Goal: Task Accomplishment & Management: Manage account settings

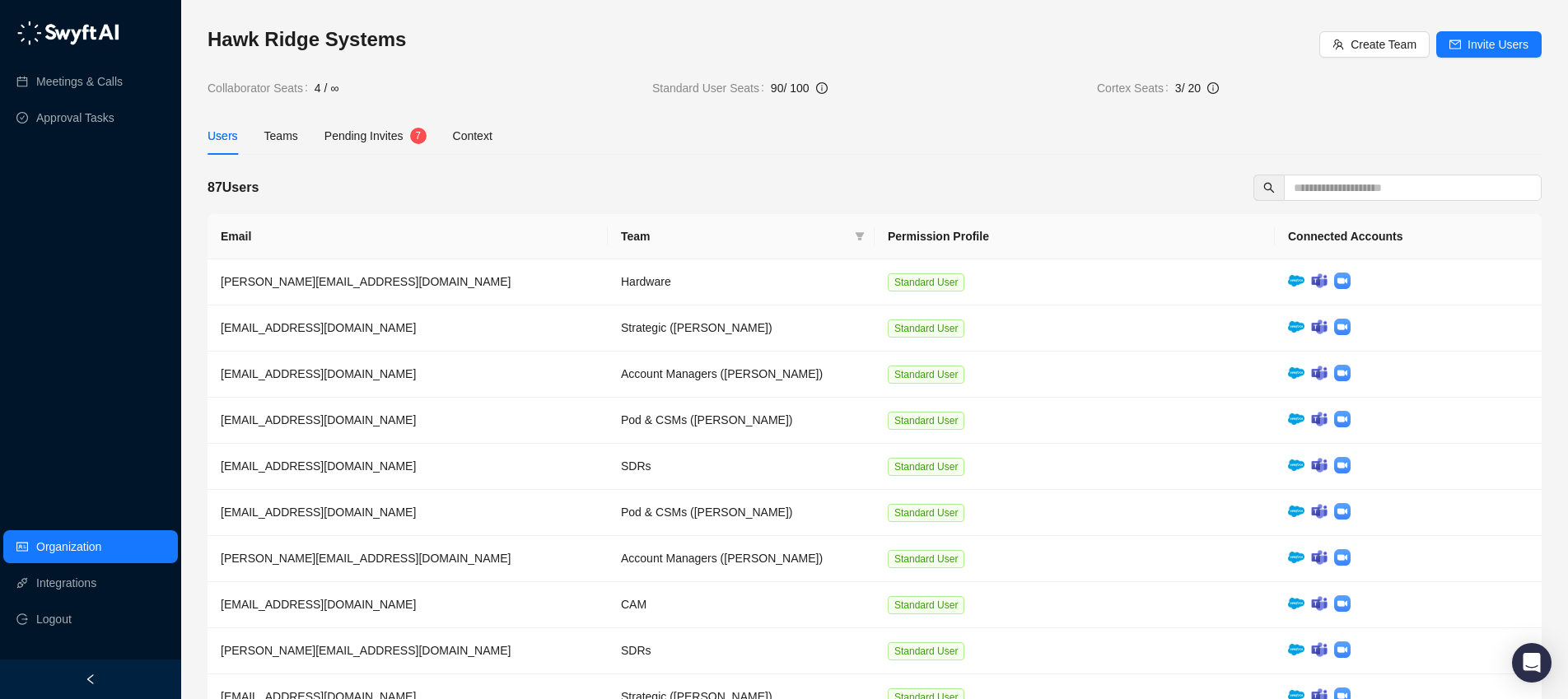
click at [387, 136] on span "Pending Invites" at bounding box center [363, 136] width 79 height 13
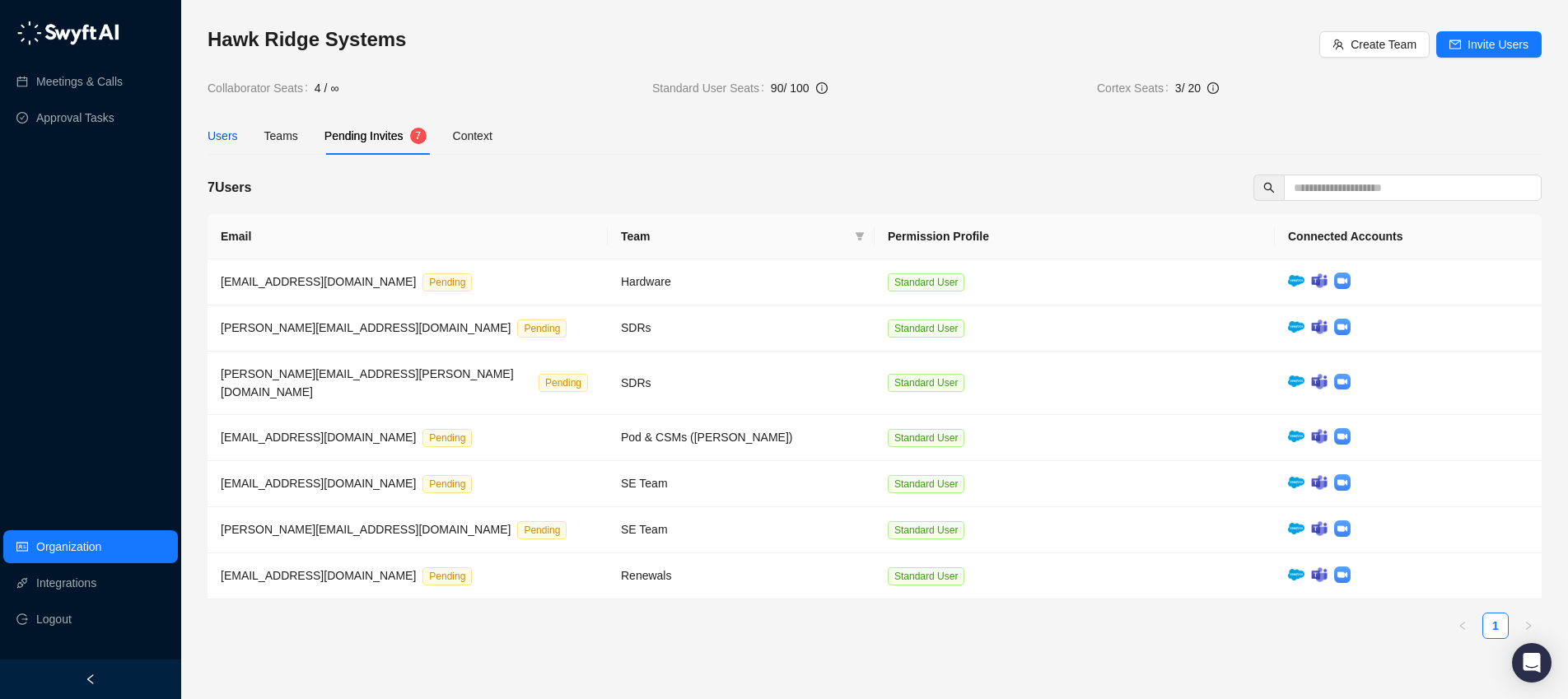
click at [223, 139] on div "Users" at bounding box center [223, 136] width 30 height 18
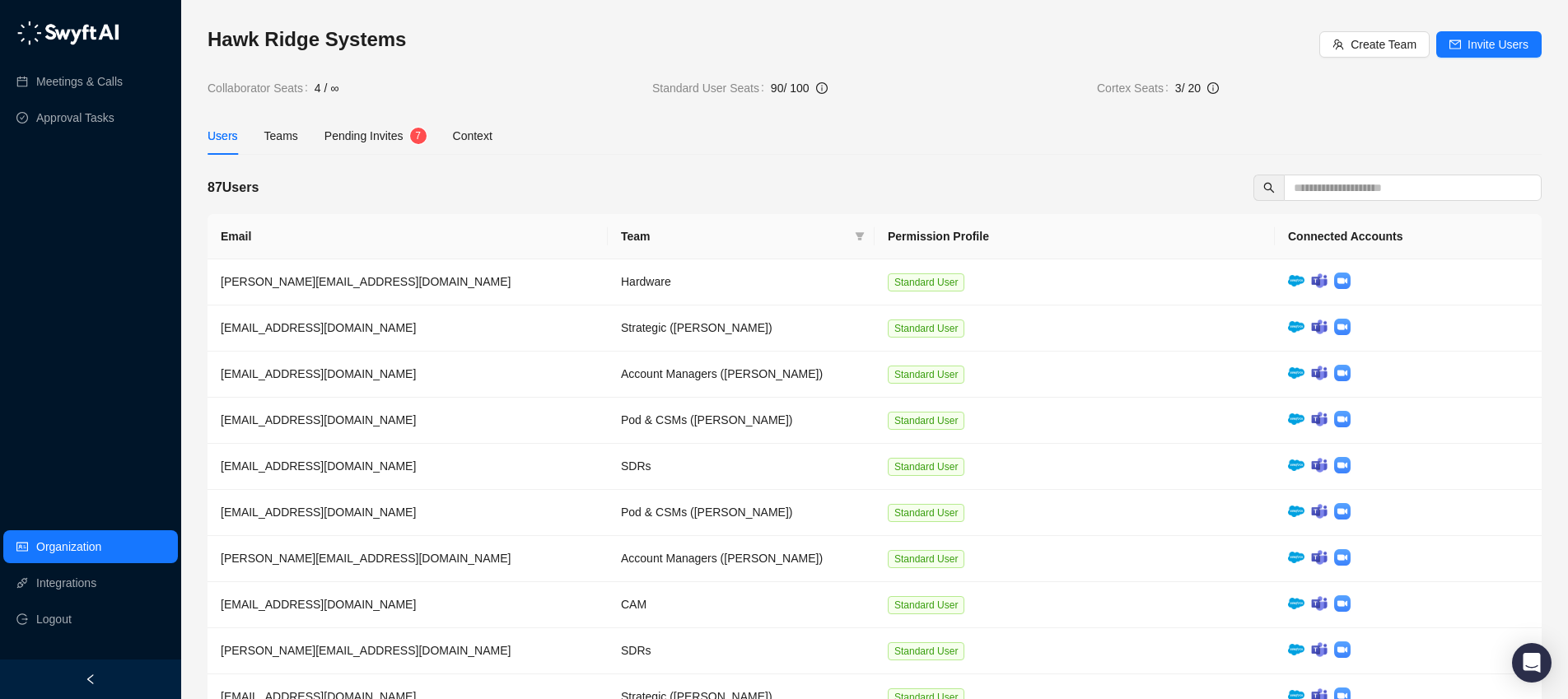
click at [1192, 75] on div "Hawk Ridge Systems Create Team Invite Users Collaborator Seats 4 / ∞ Standard U…" at bounding box center [875, 62] width 1334 height 71
